Goal: Transaction & Acquisition: Purchase product/service

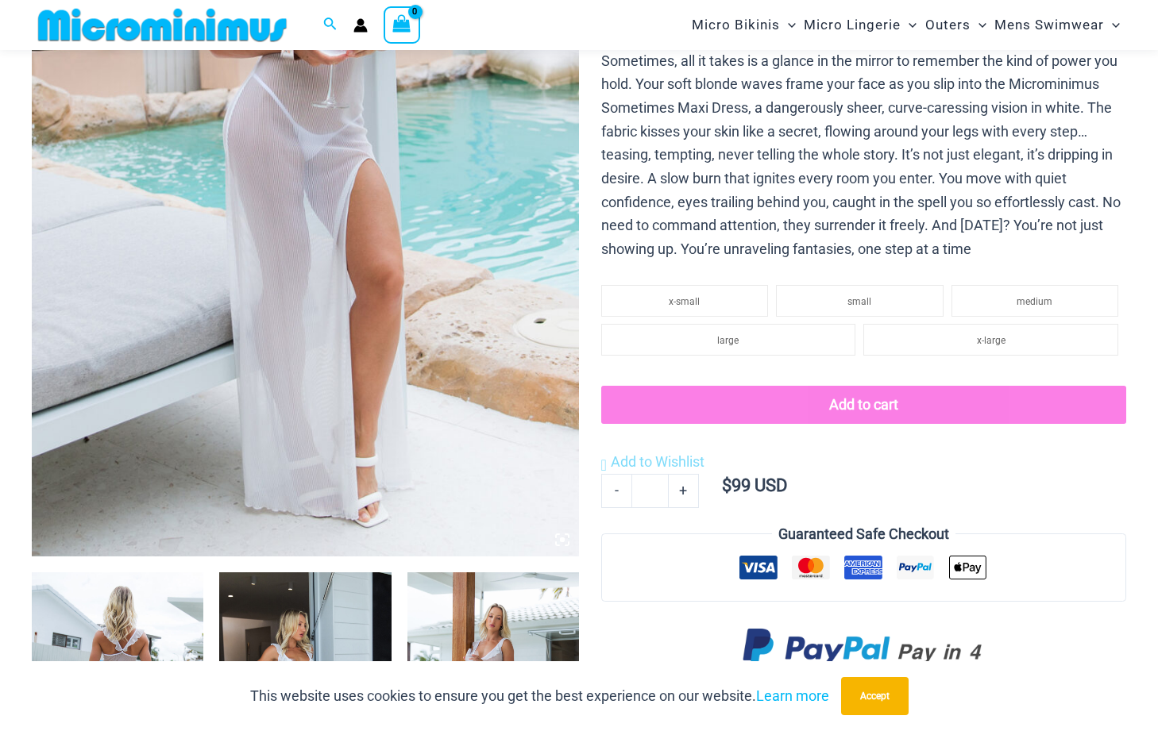
scroll to position [383, 0]
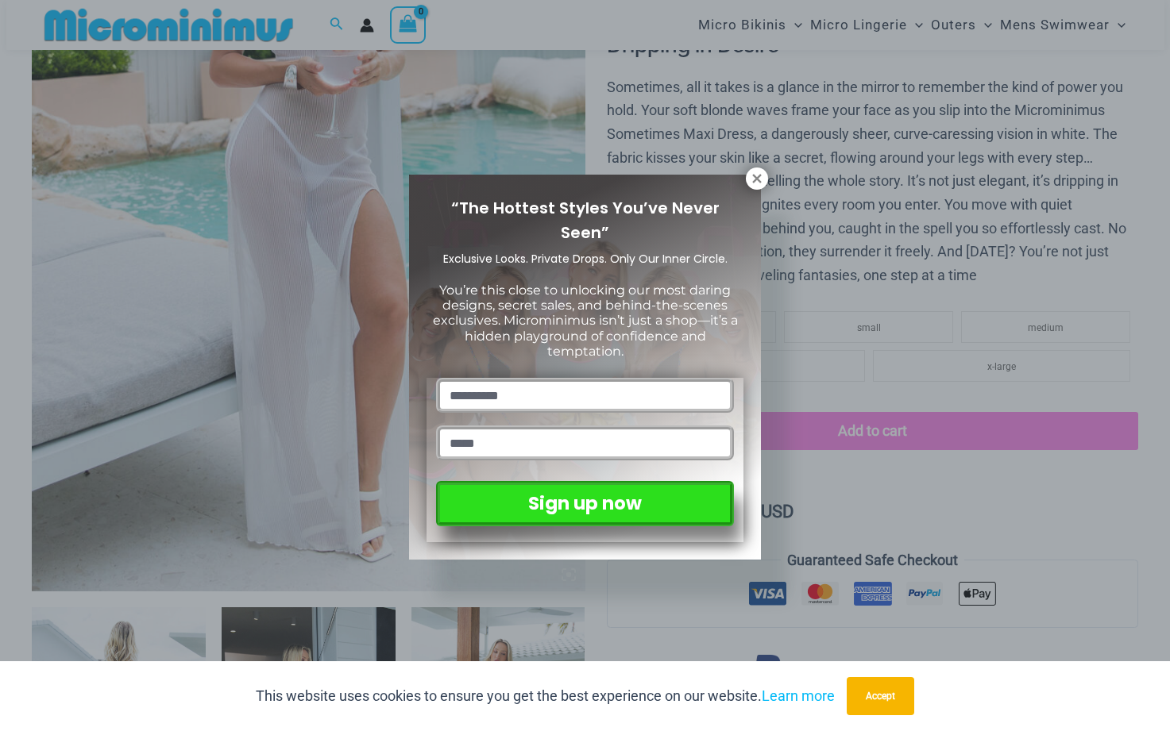
click at [744, 180] on div "“The Hottest Styles You’ve Never Seen” Exclusive Looks. Private Drops. Only Our…" at bounding box center [585, 367] width 352 height 385
click at [750, 187] on button at bounding box center [757, 179] width 22 height 22
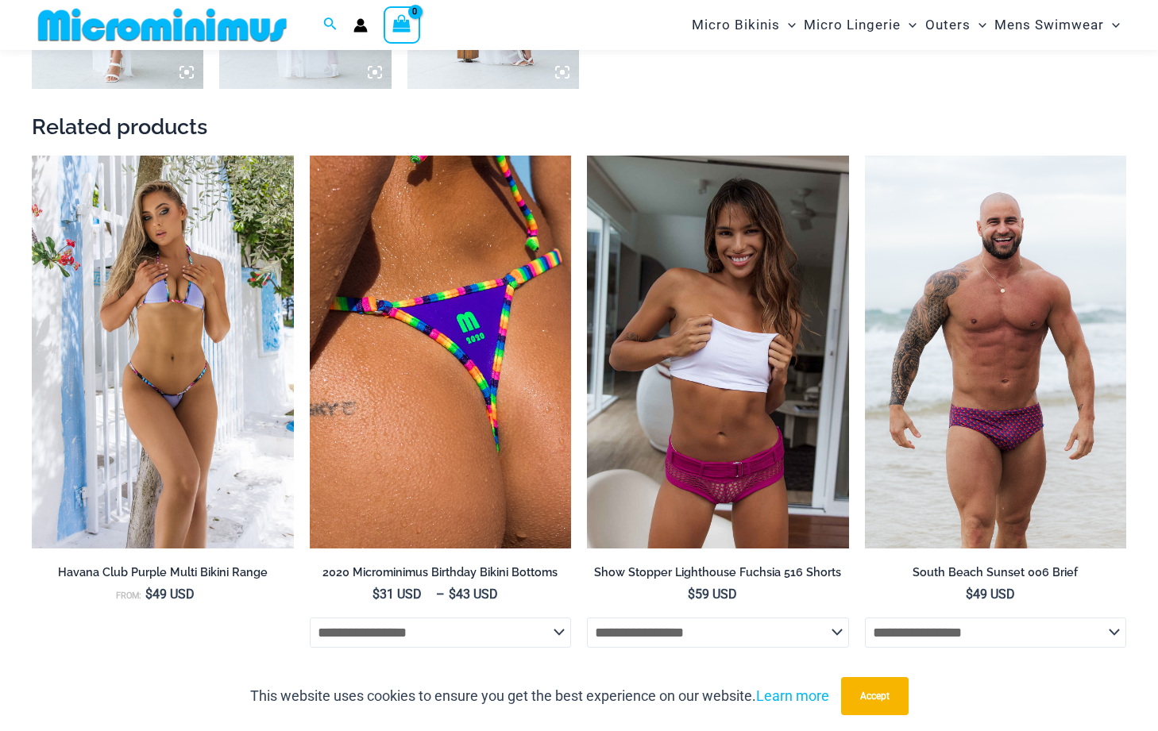
scroll to position [1732, 0]
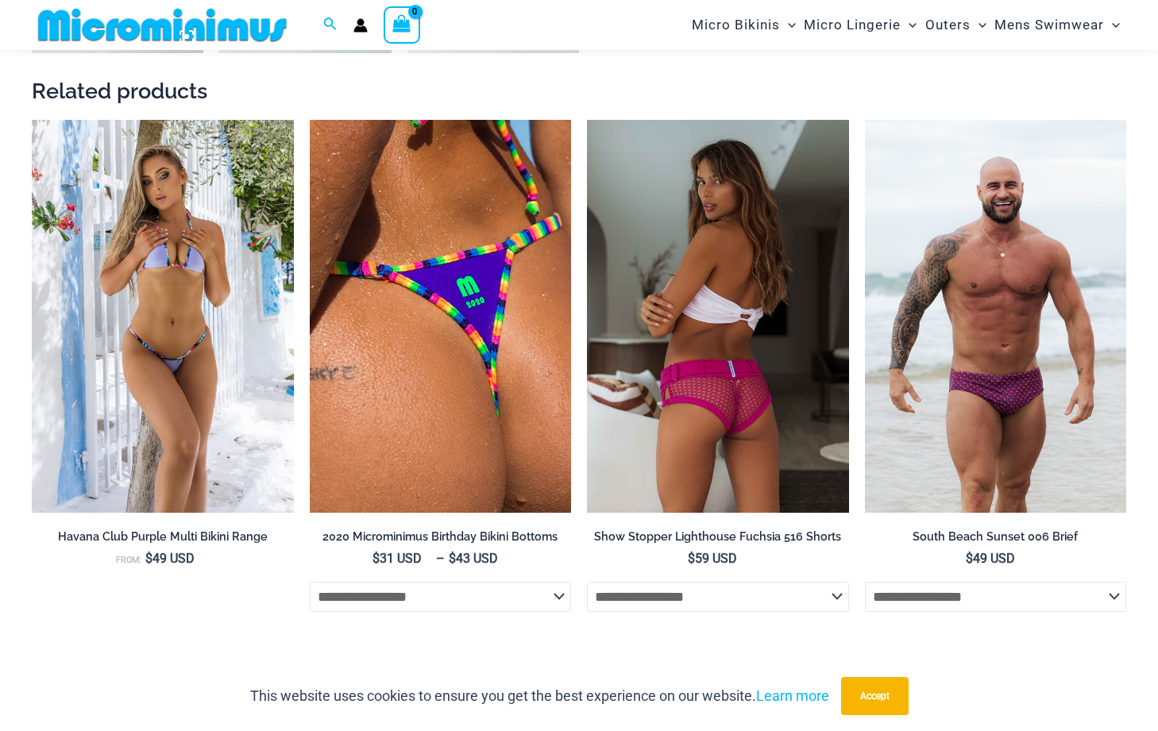
click at [703, 380] on img at bounding box center [718, 316] width 262 height 392
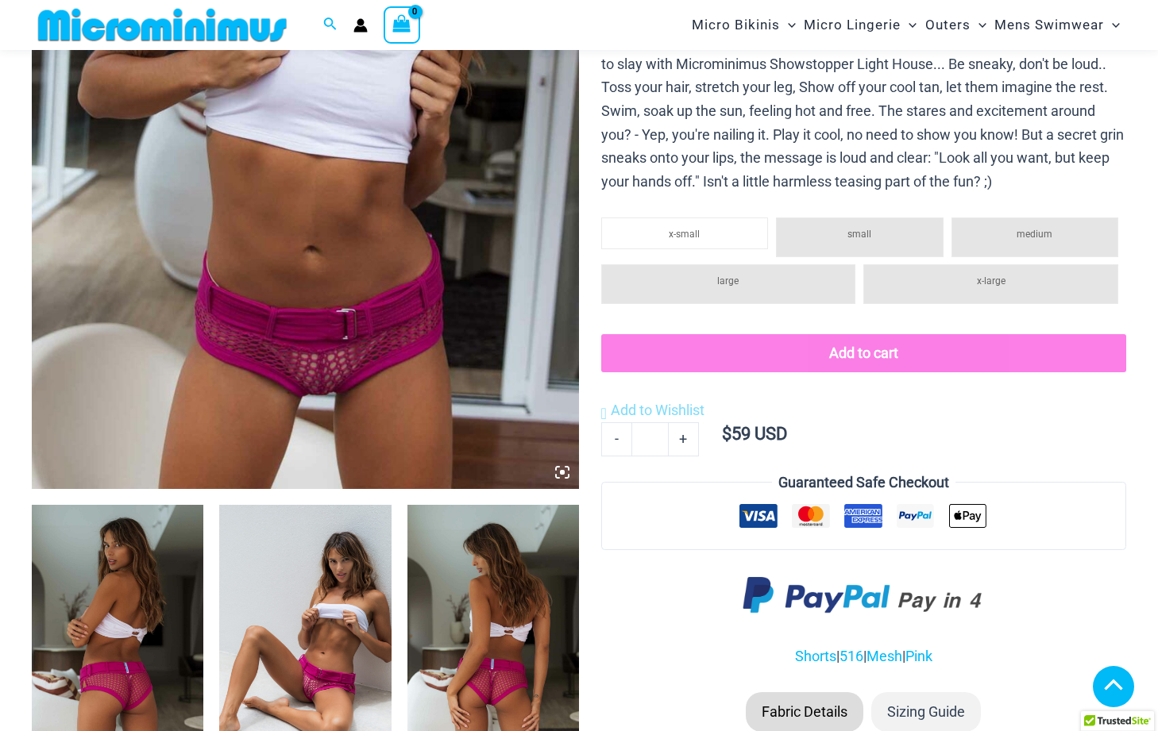
scroll to position [794, 0]
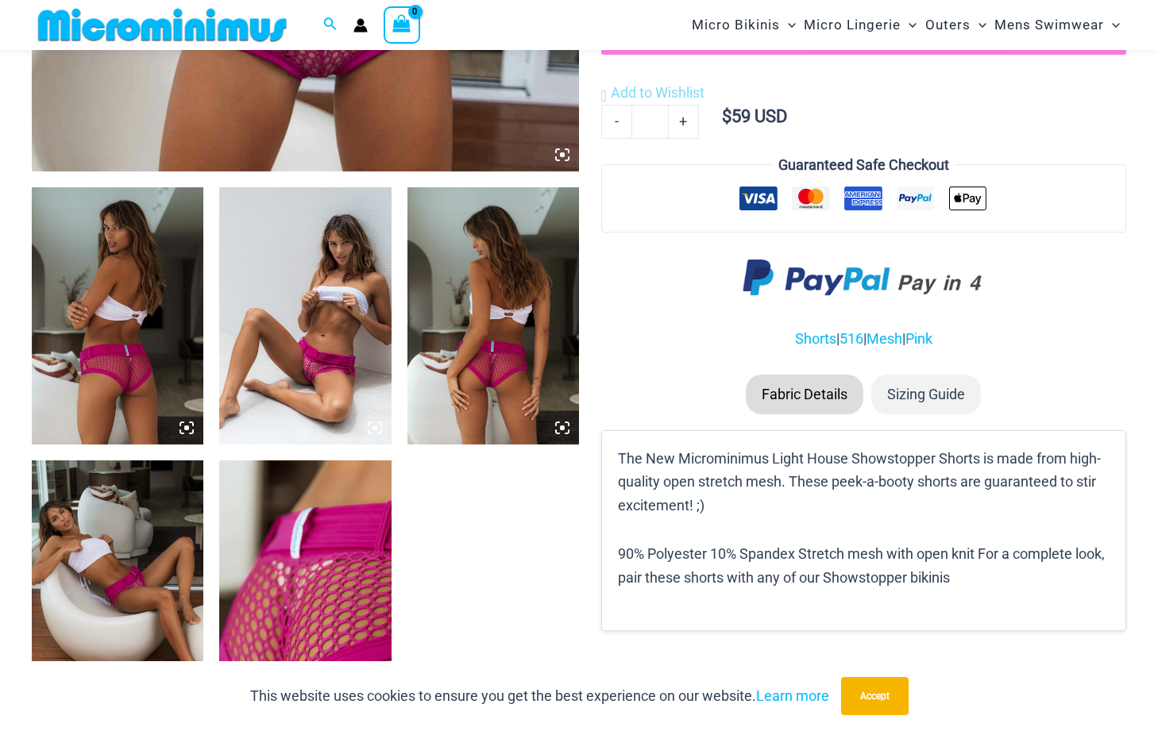
click at [333, 367] on img at bounding box center [305, 315] width 172 height 257
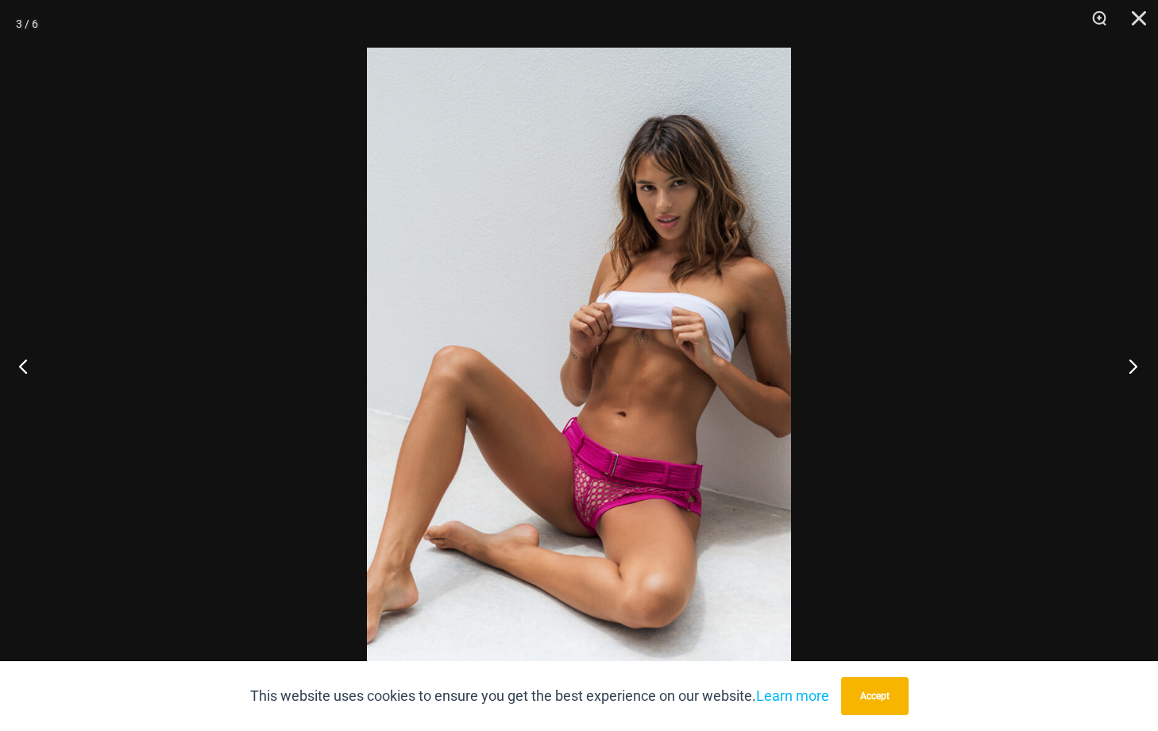
click at [1131, 373] on button "Next" at bounding box center [1128, 365] width 60 height 79
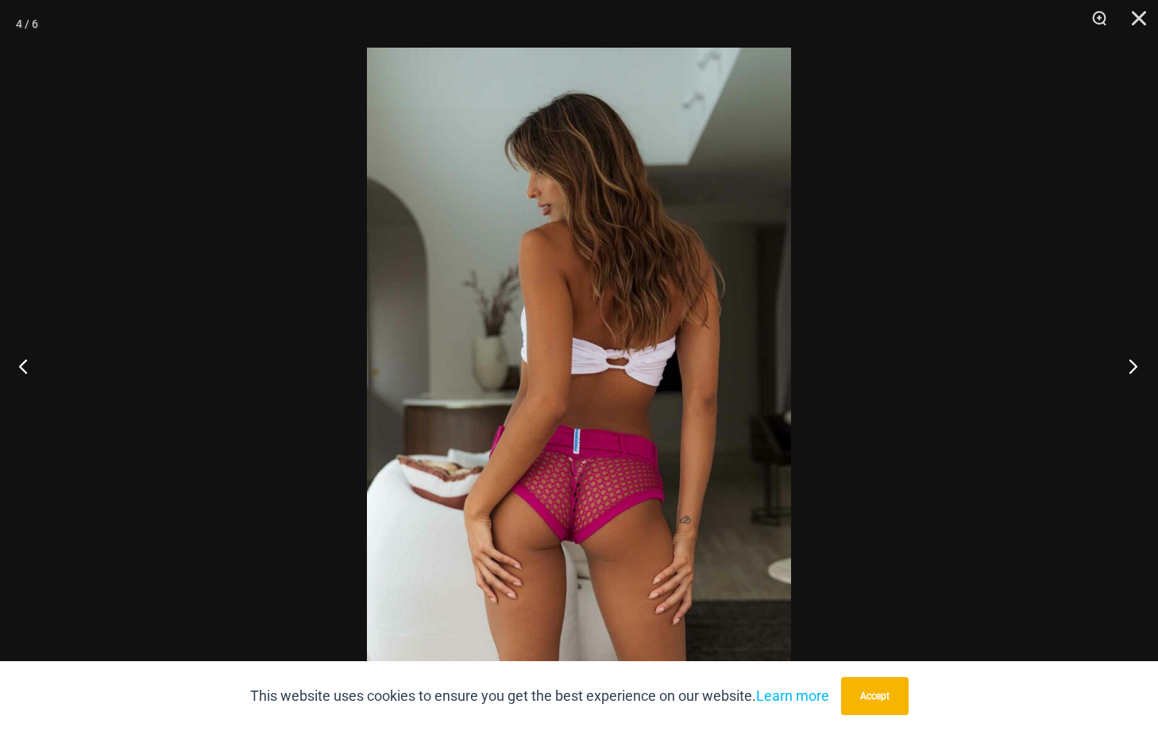
click at [1131, 373] on button "Next" at bounding box center [1128, 365] width 60 height 79
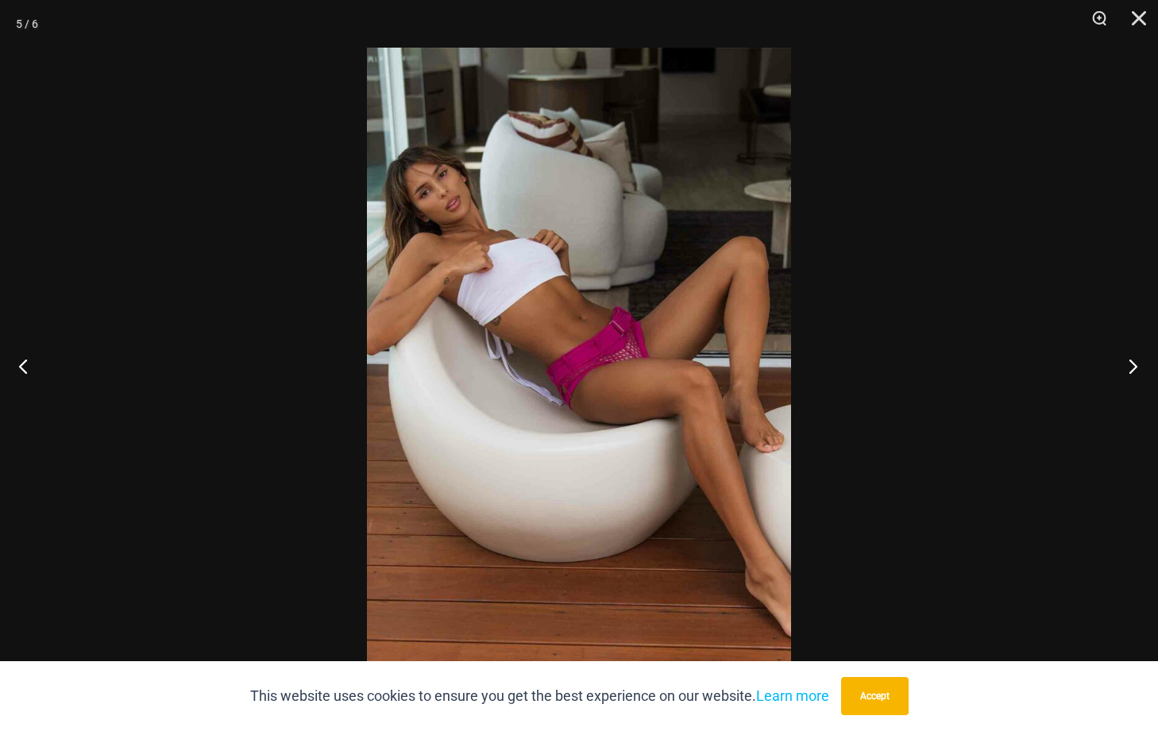
click at [1129, 373] on button "Next" at bounding box center [1128, 365] width 60 height 79
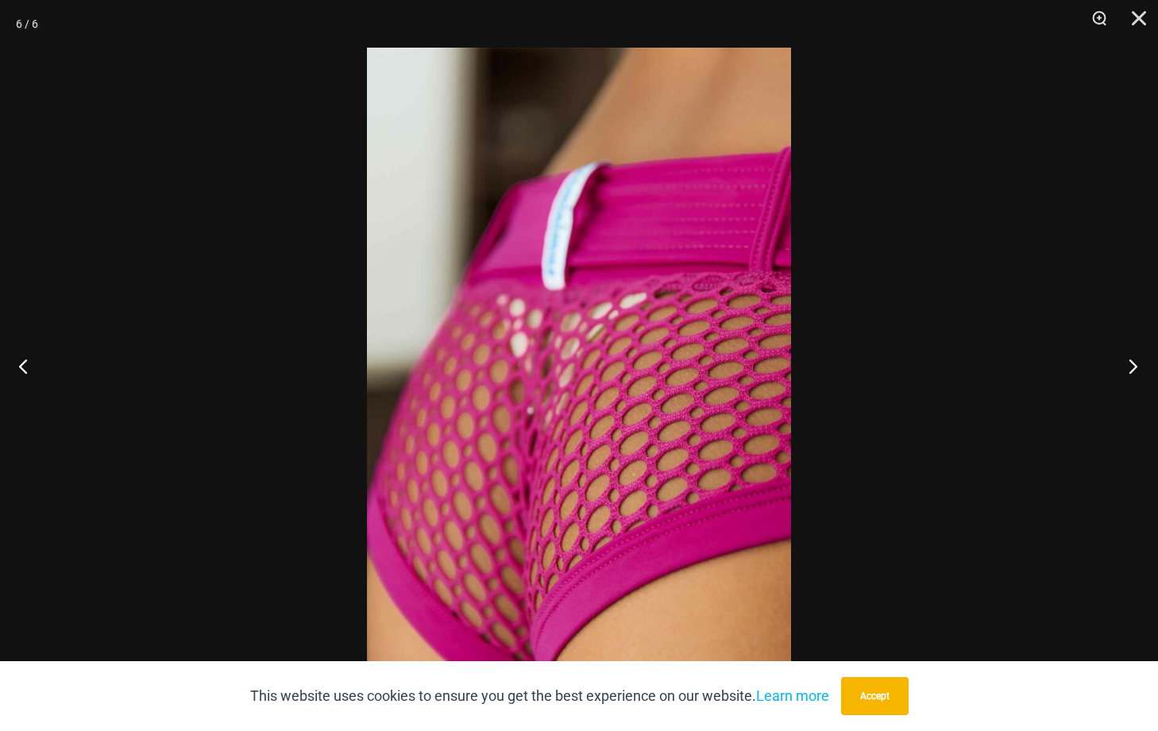
click at [1125, 375] on button "Next" at bounding box center [1128, 365] width 60 height 79
